Goal: Information Seeking & Learning: Learn about a topic

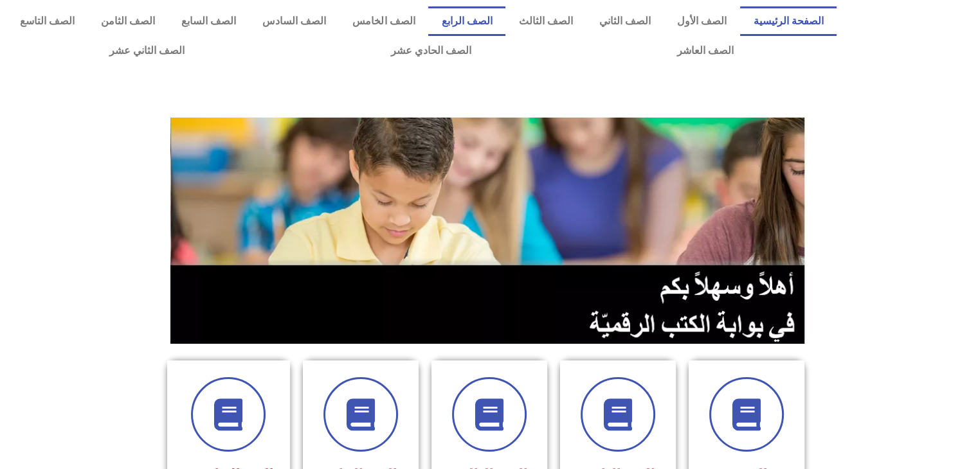
click at [494, 18] on link "الصف الرابع" at bounding box center [466, 21] width 77 height 30
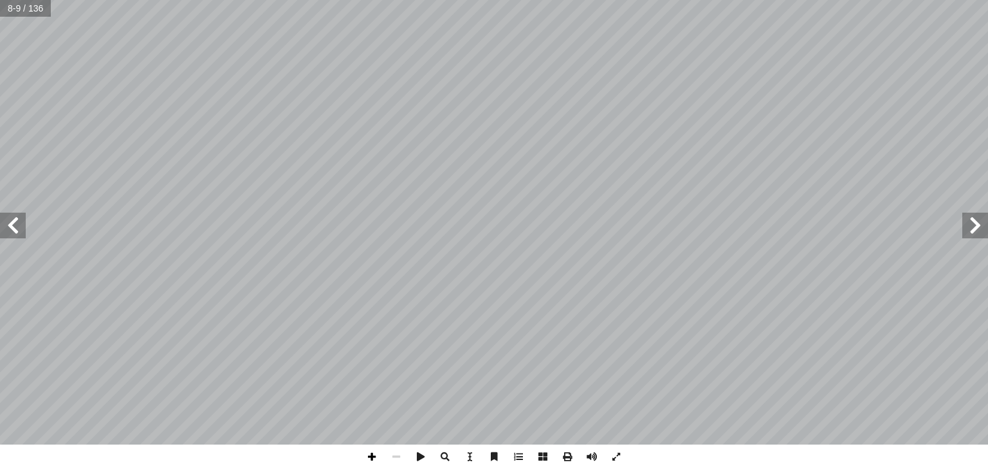
click at [373, 457] on span at bounding box center [371, 457] width 24 height 24
click at [543, 453] on span at bounding box center [543, 457] width 24 height 24
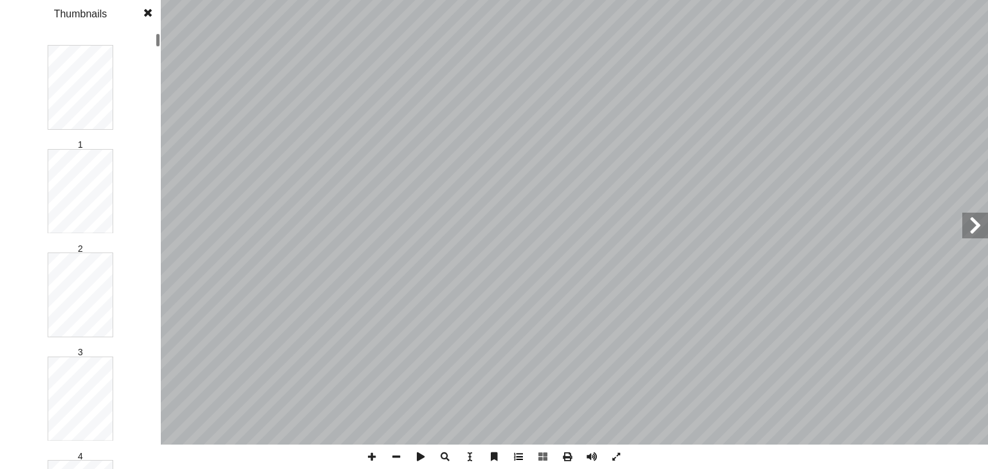
click at [520, 457] on span at bounding box center [518, 457] width 24 height 24
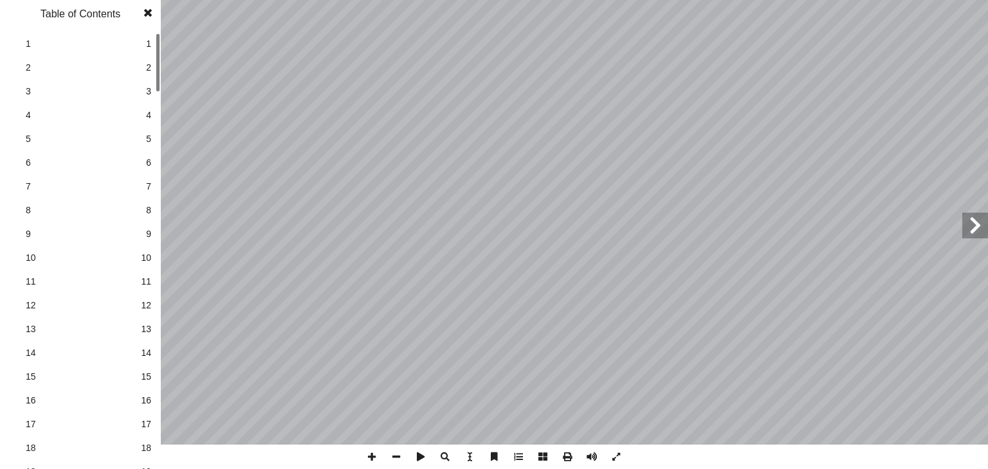
click at [520, 457] on span at bounding box center [518, 457] width 24 height 24
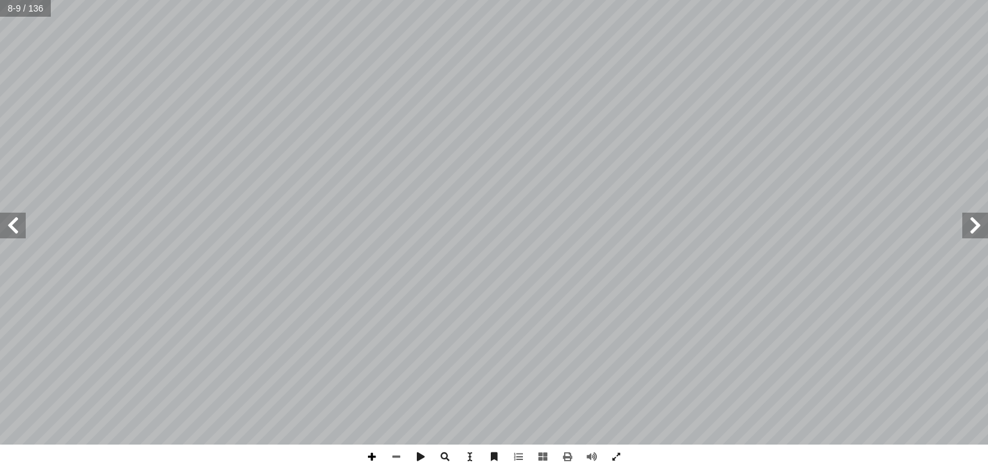
click at [376, 459] on span at bounding box center [371, 457] width 24 height 24
click at [400, 460] on span at bounding box center [396, 457] width 24 height 24
click at [277, 459] on div "بسم الله الرحمن الرحيم ُ ة ّ والاجتماعي ُ ة ّ الوطني ُ نشئة ّ الت جمال سالم د. …" at bounding box center [494, 234] width 988 height 469
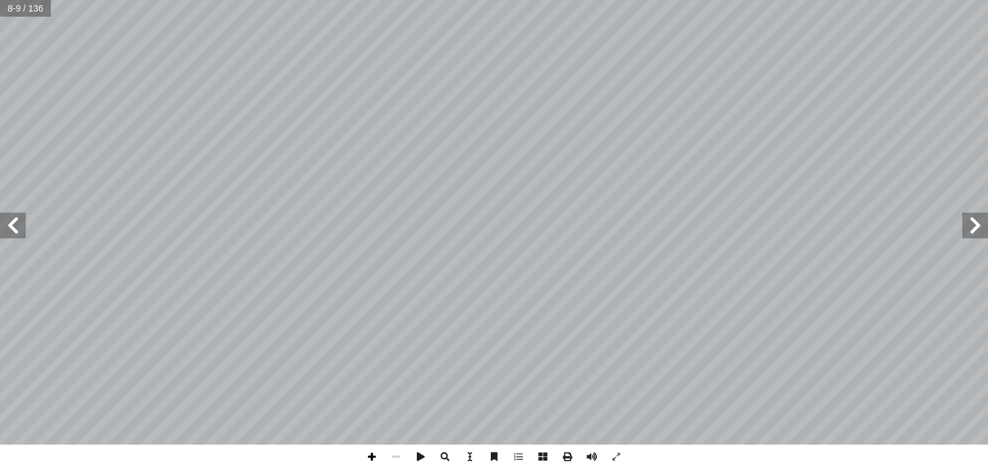
click at [368, 459] on span at bounding box center [371, 457] width 24 height 24
click at [374, 458] on span at bounding box center [371, 457] width 24 height 24
click at [394, 461] on span at bounding box center [396, 457] width 24 height 24
